Goal: Information Seeking & Learning: Understand process/instructions

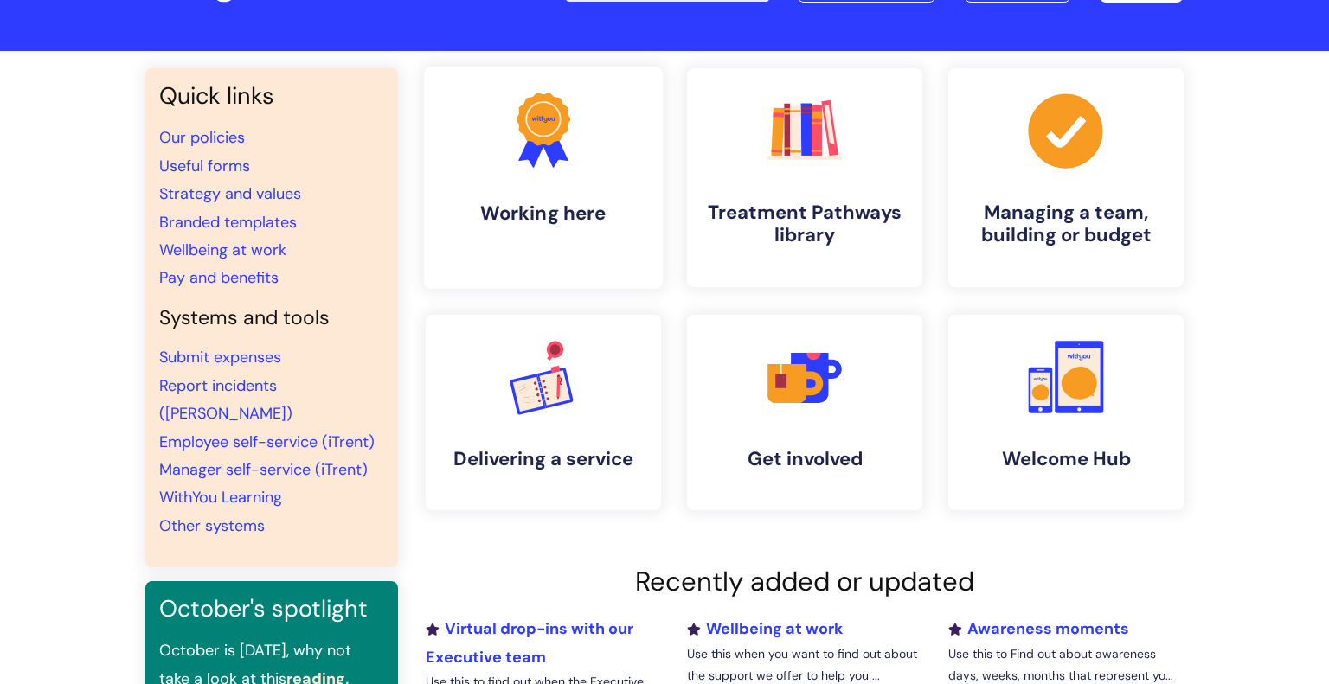
scroll to position [60, 0]
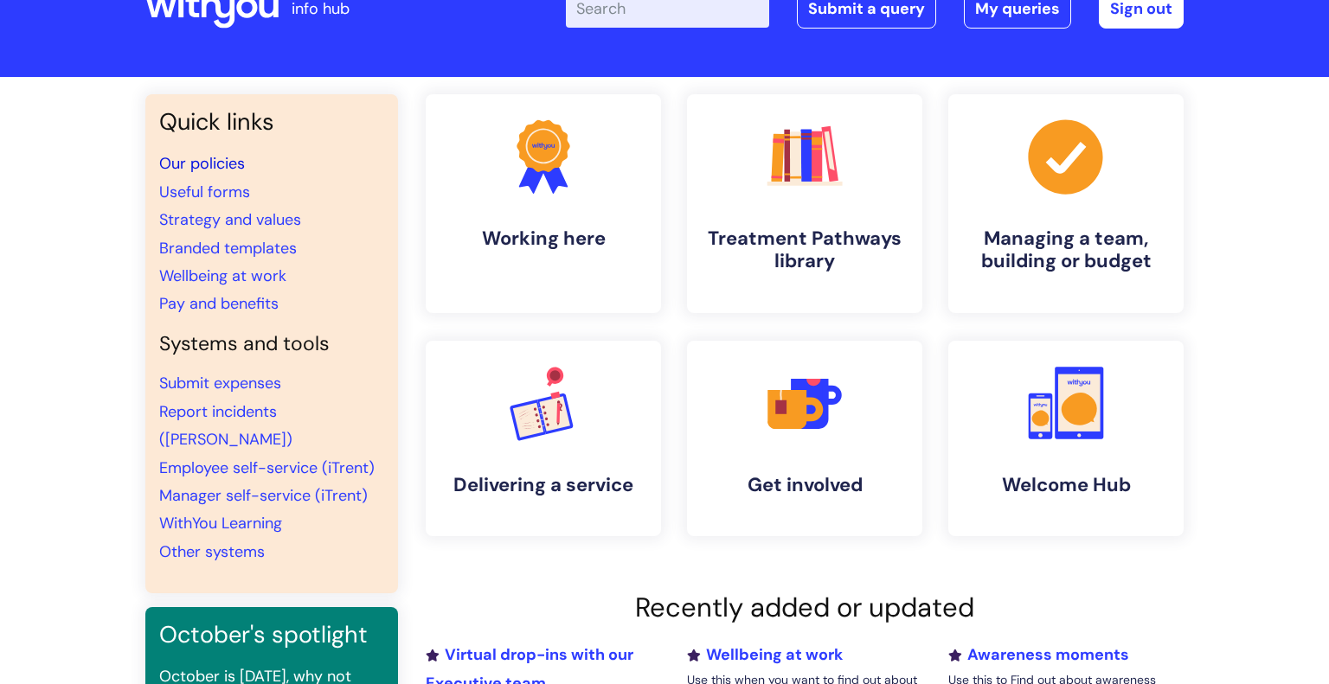
click at [225, 164] on link "Our policies" at bounding box center [202, 163] width 86 height 21
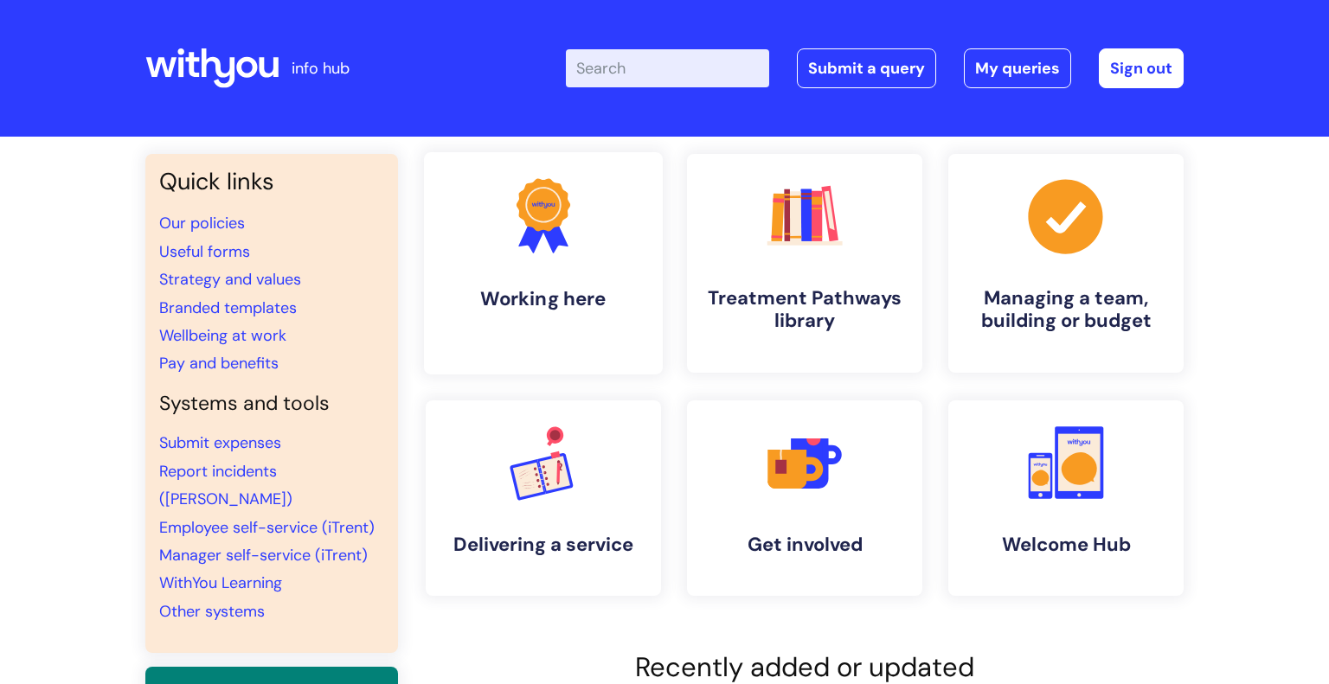
scroll to position [59, 0]
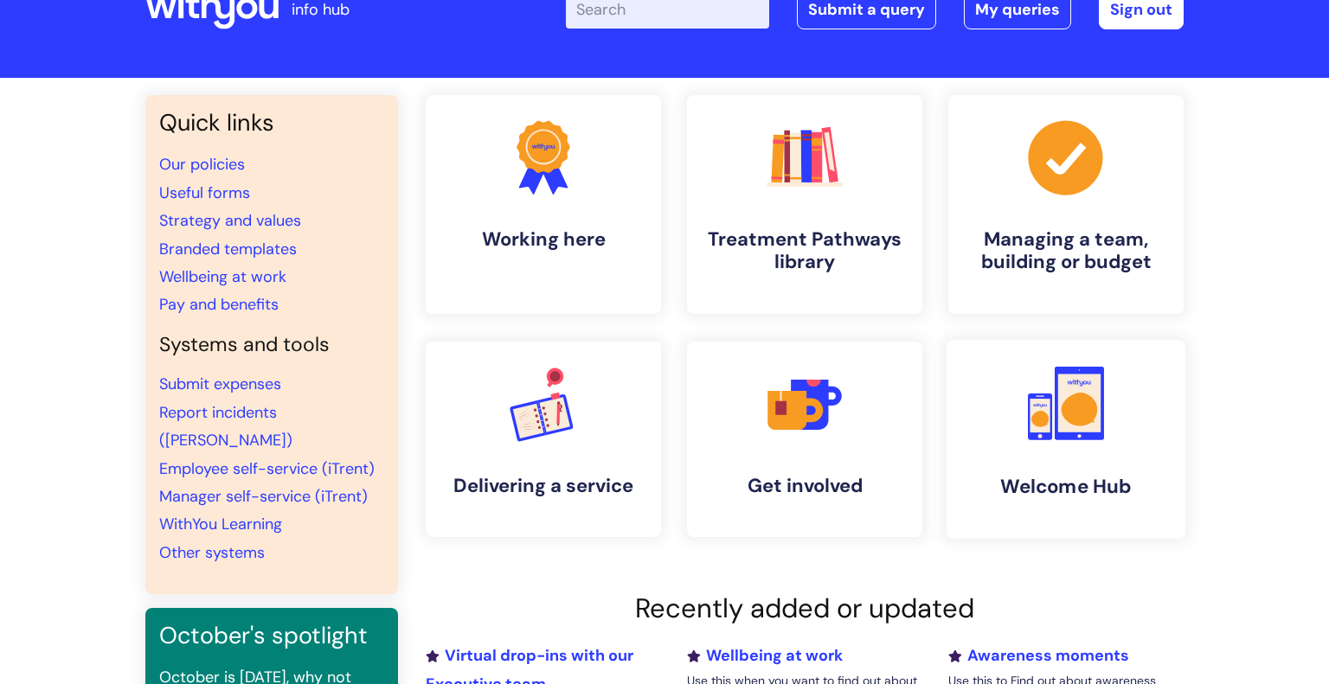
click at [1092, 431] on rect at bounding box center [1079, 403] width 42 height 58
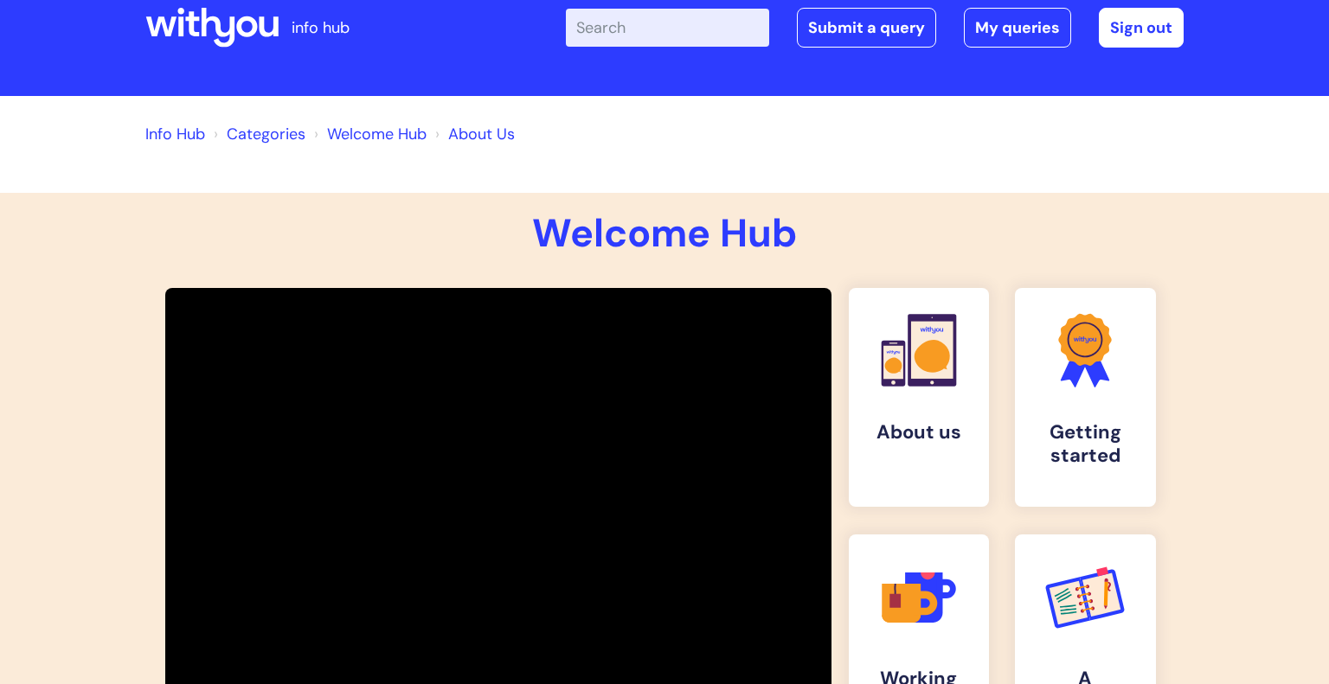
scroll to position [22, 0]
